Goal: Find specific page/section: Find specific page/section

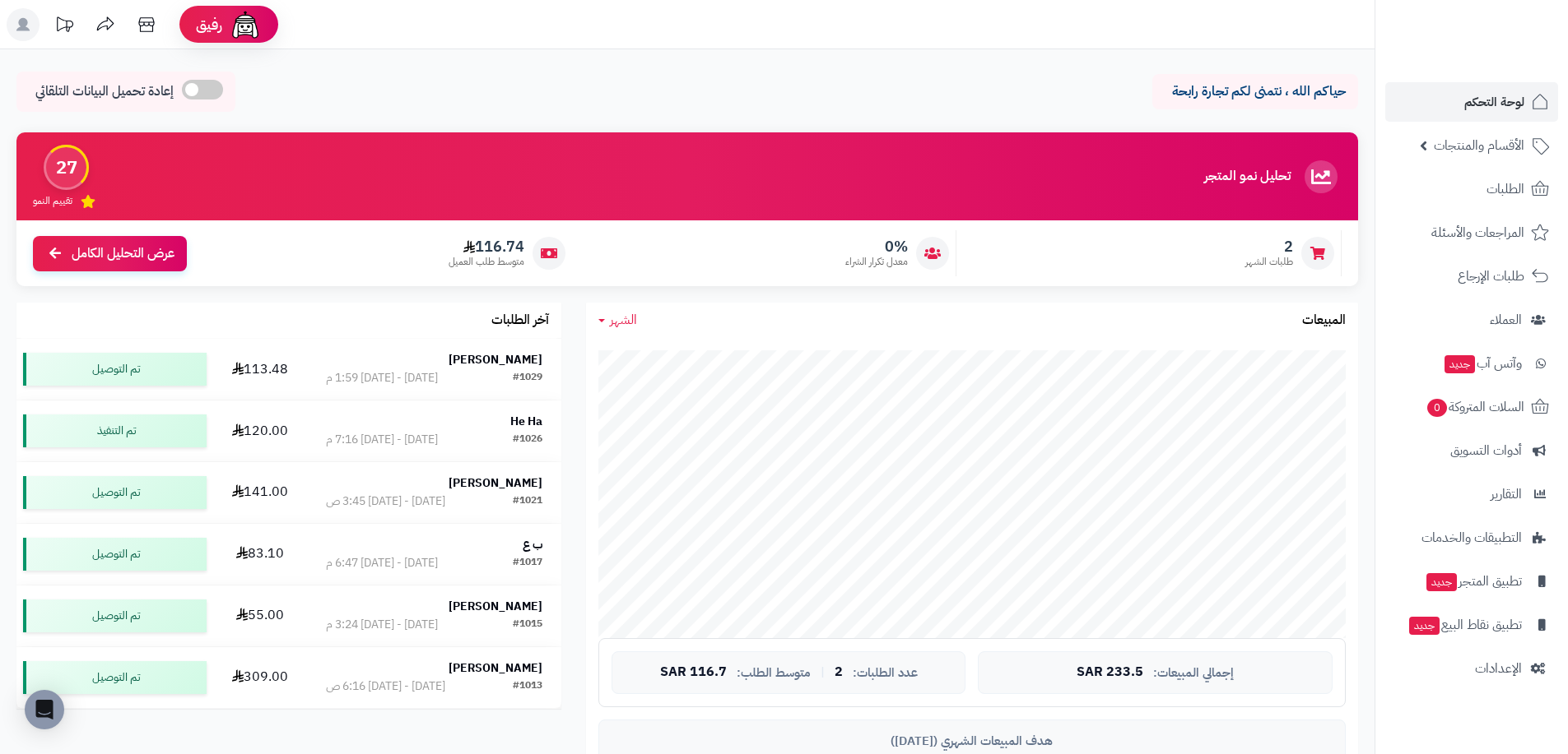
scroll to position [740, 0]
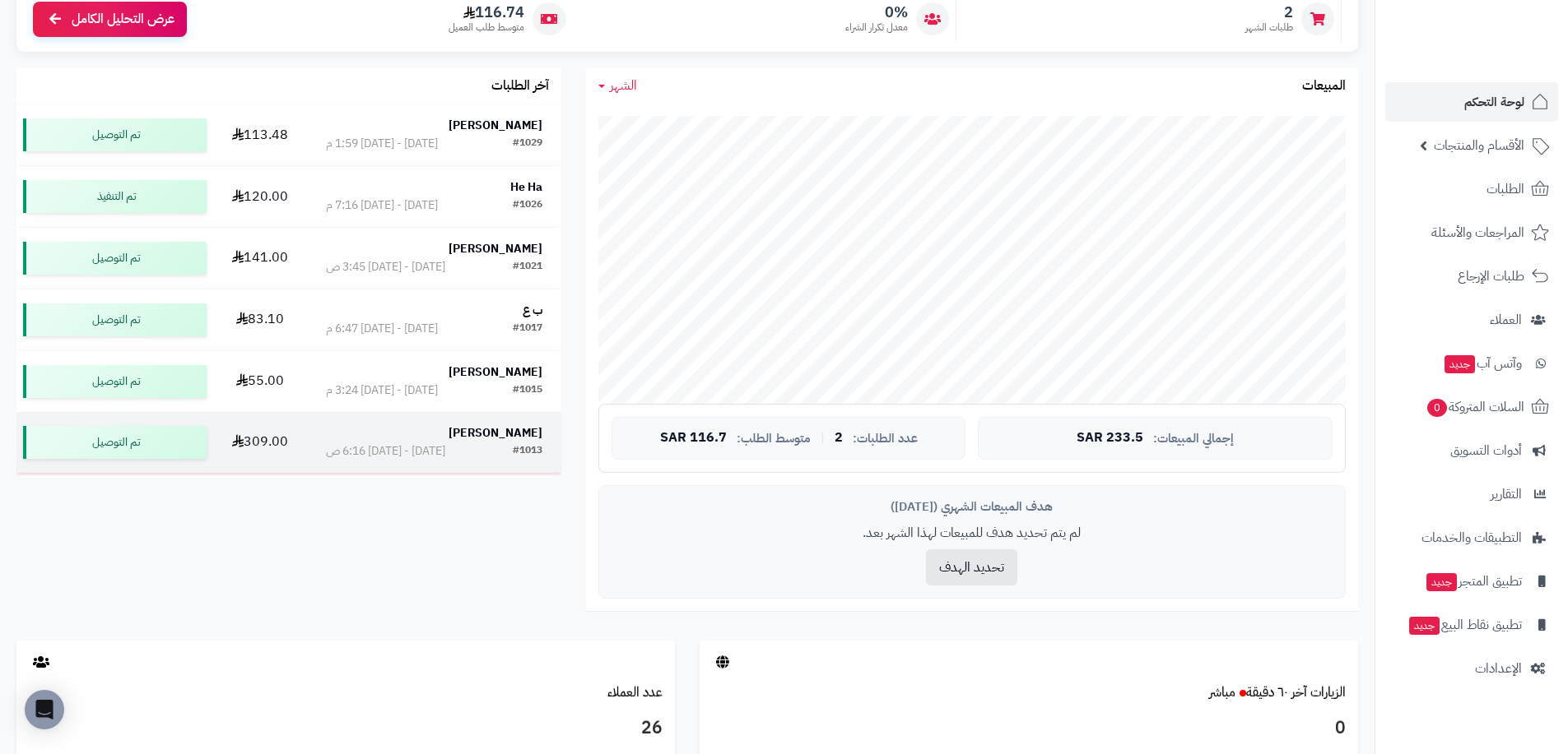
scroll to position [83, 0]
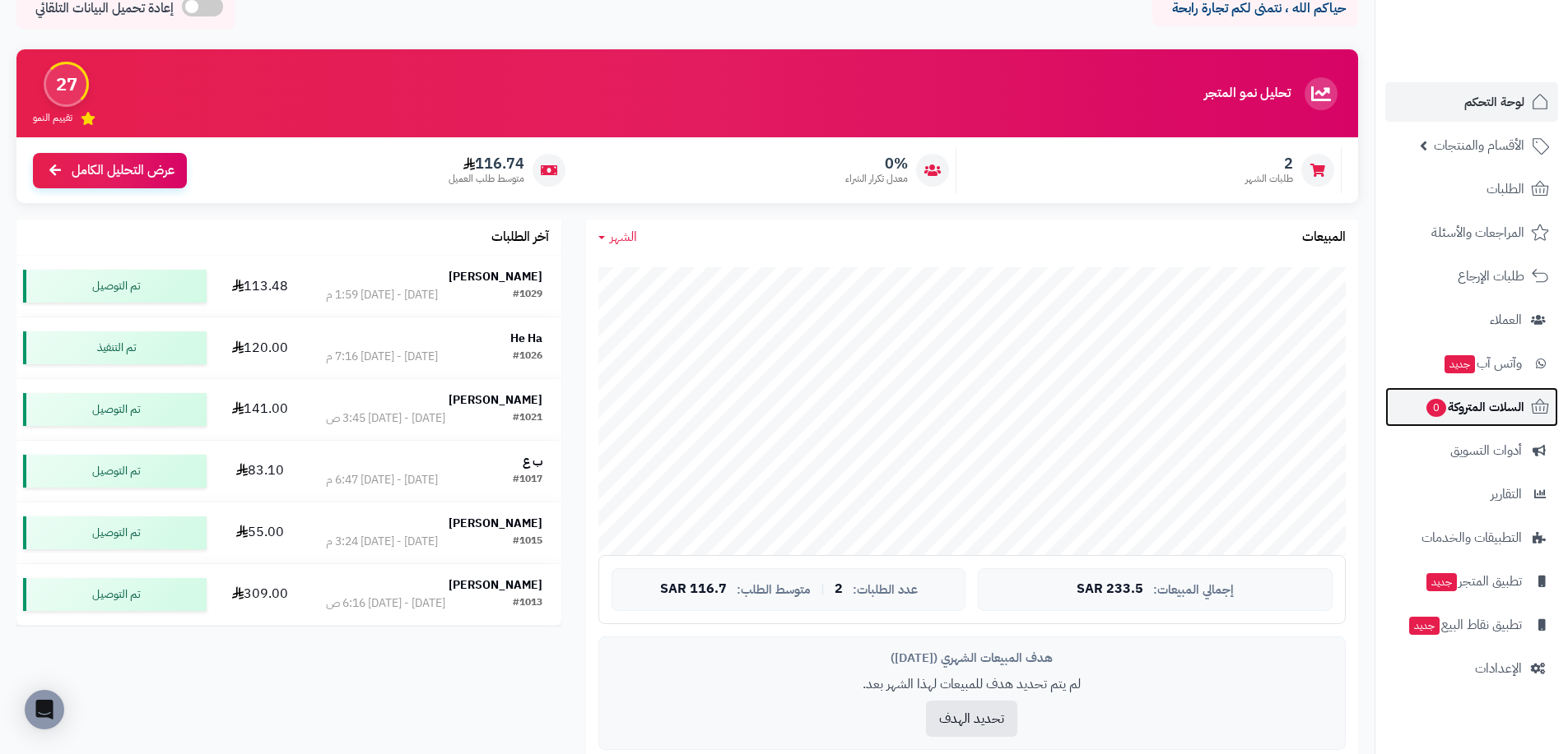
click at [1467, 404] on span "السلات المتروكة 0" at bounding box center [1474, 407] width 99 height 23
